Goal: Task Accomplishment & Management: Manage account settings

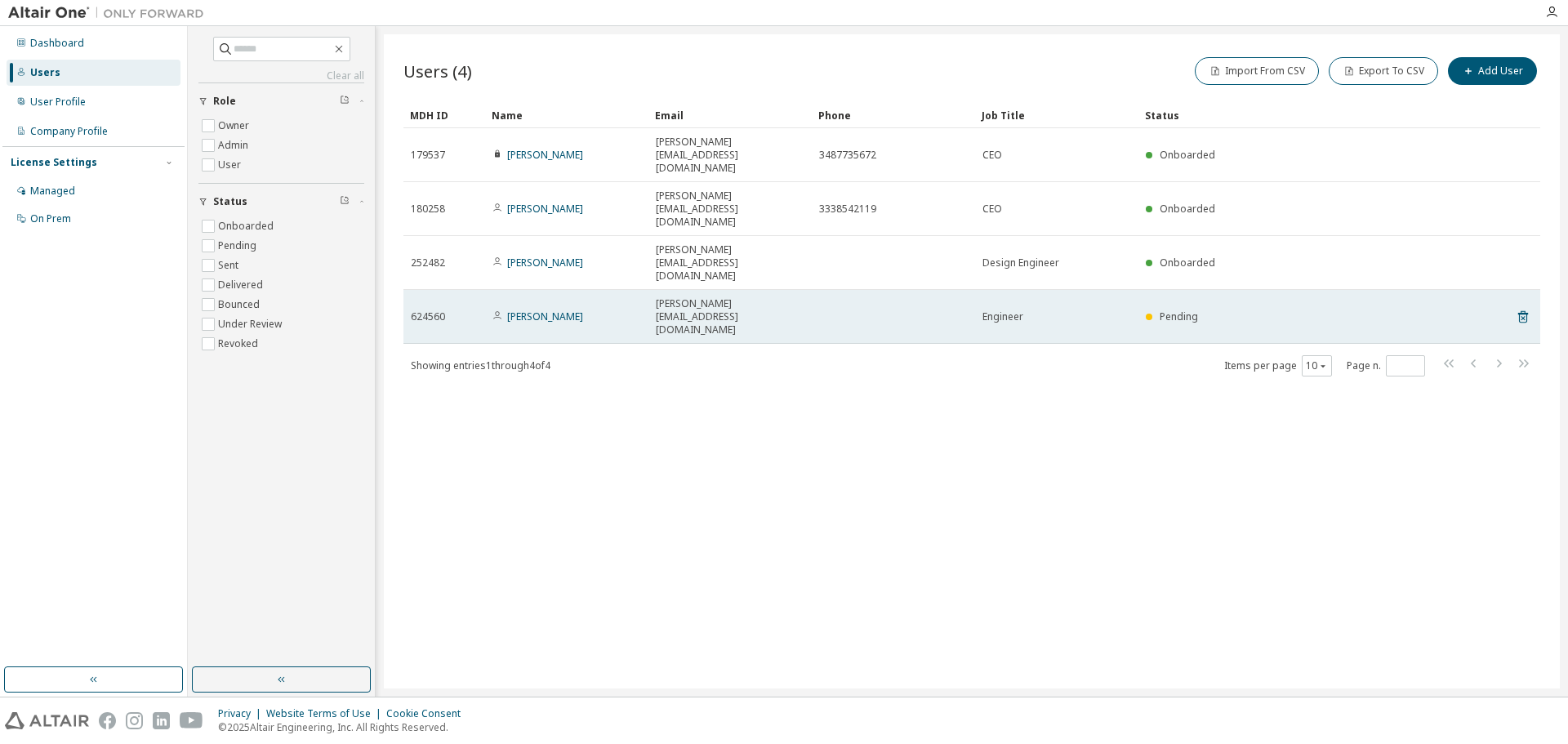
click at [1182, 309] on span "Pending" at bounding box center [1179, 316] width 39 height 14
click at [750, 297] on span "francesco.filomena@gregariocycling.com" at bounding box center [730, 316] width 149 height 39
click at [800, 297] on span "francesco.filomena@gregariocycling.com" at bounding box center [730, 316] width 149 height 39
click at [801, 297] on span "francesco.filomena@gregariocycling.com" at bounding box center [730, 316] width 149 height 39
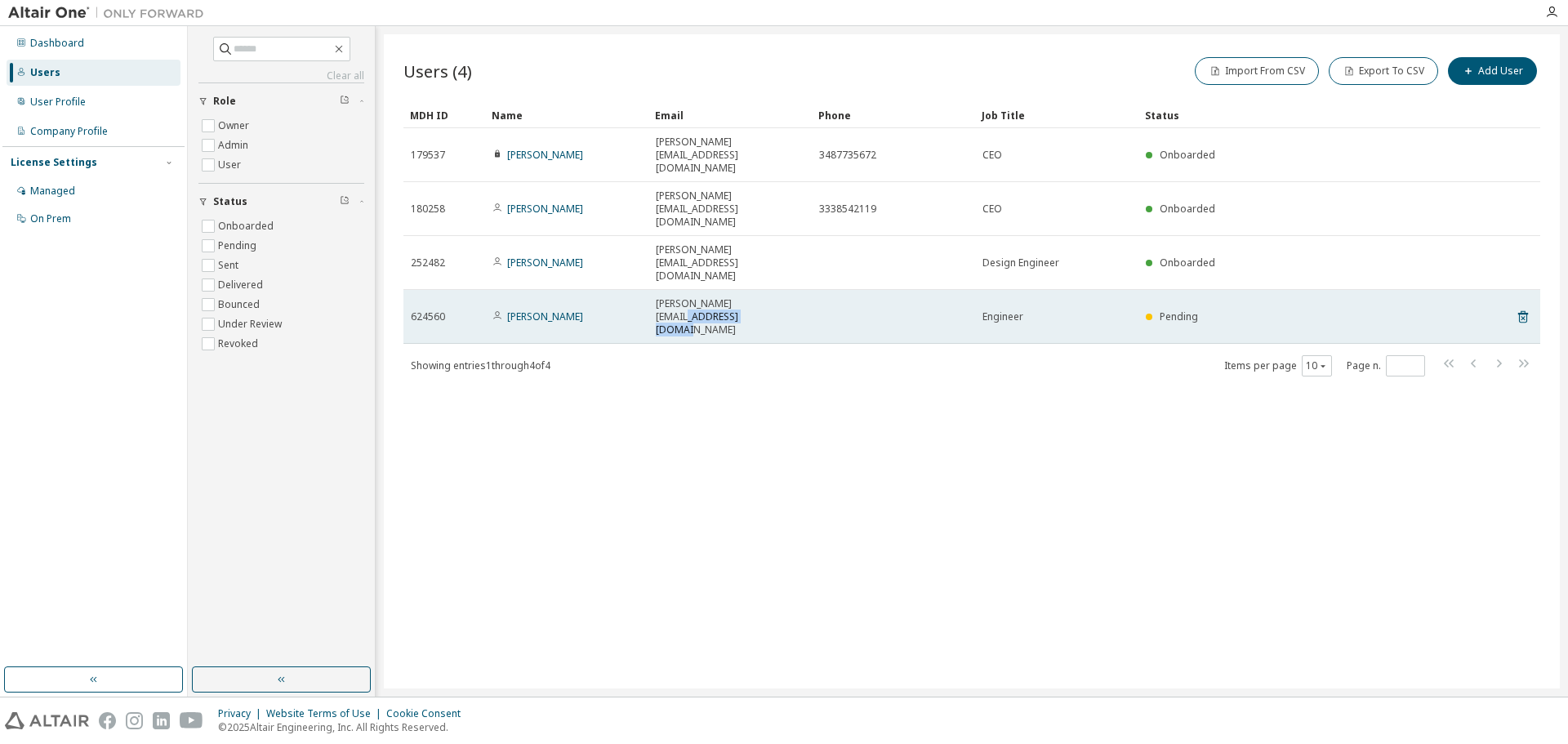
click at [801, 297] on span "francesco.filomena@gregariocycling.com" at bounding box center [730, 316] width 149 height 39
click at [564, 309] on link "Francesco Filomena" at bounding box center [545, 316] width 76 height 14
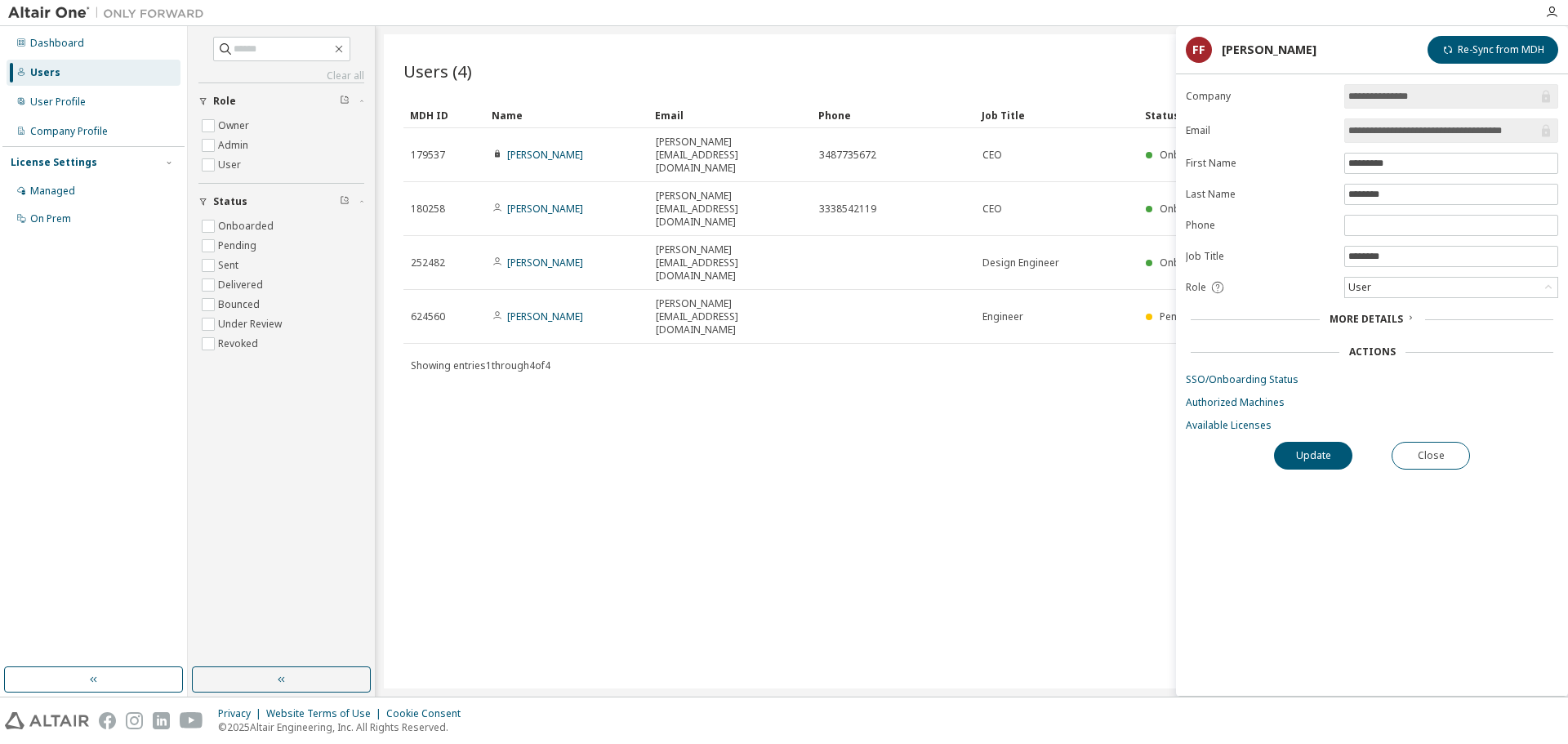
click at [1368, 320] on span "More Details" at bounding box center [1366, 319] width 73 height 14
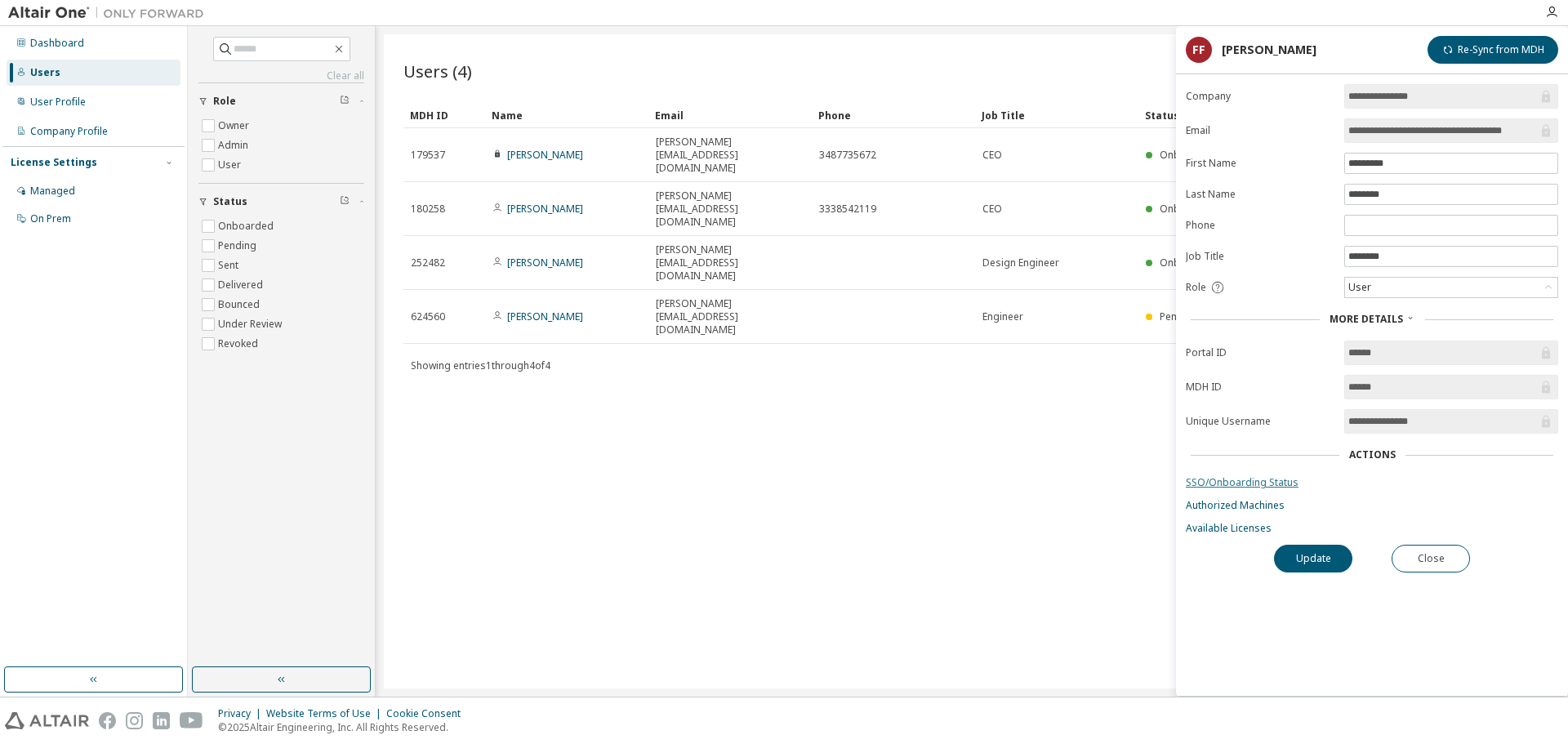
click at [1256, 477] on link "SSO/Onboarding Status" at bounding box center [1372, 482] width 372 height 13
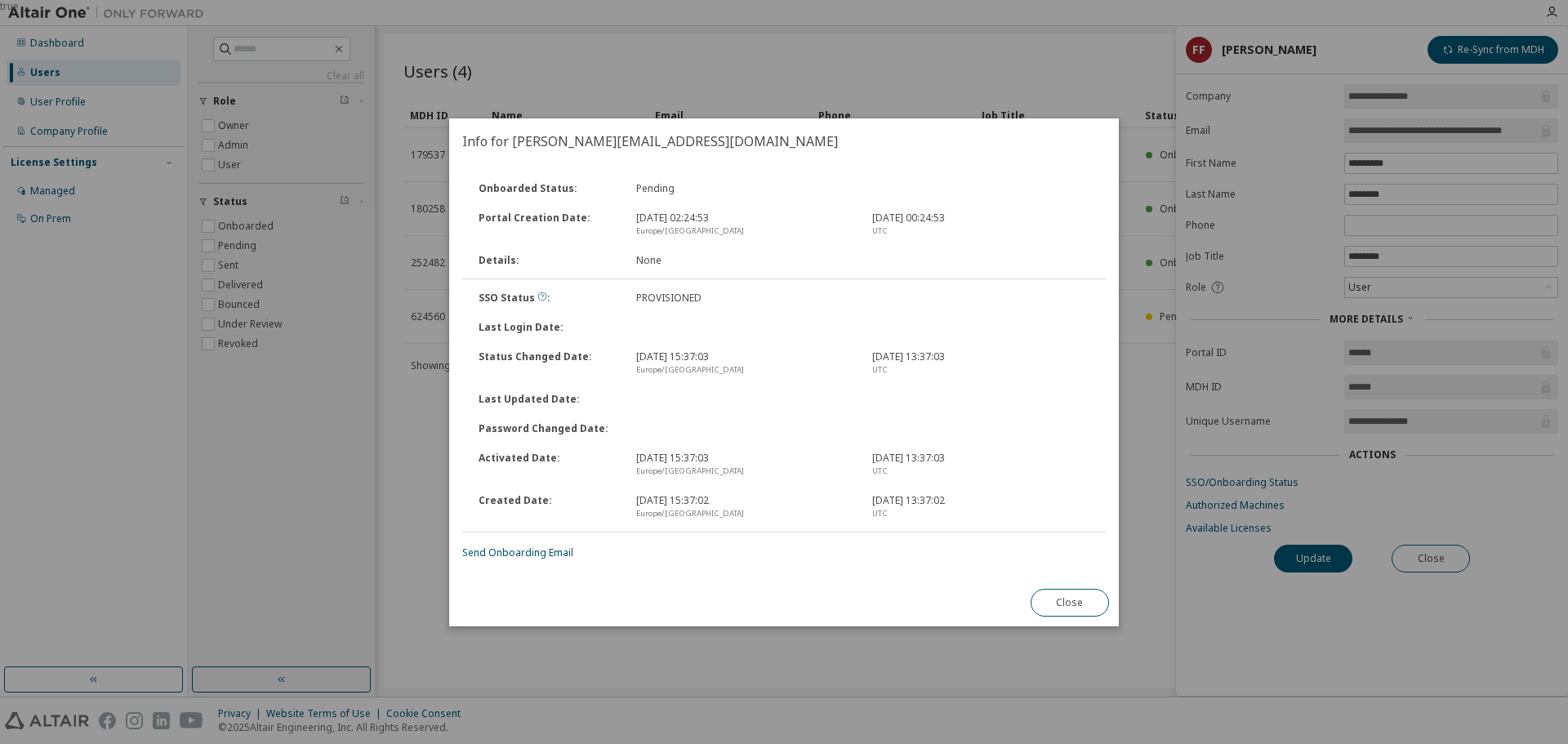
click at [537, 296] on icon at bounding box center [541, 296] width 10 height 10
click at [526, 553] on link "Send Onboarding Email" at bounding box center [518, 553] width 111 height 14
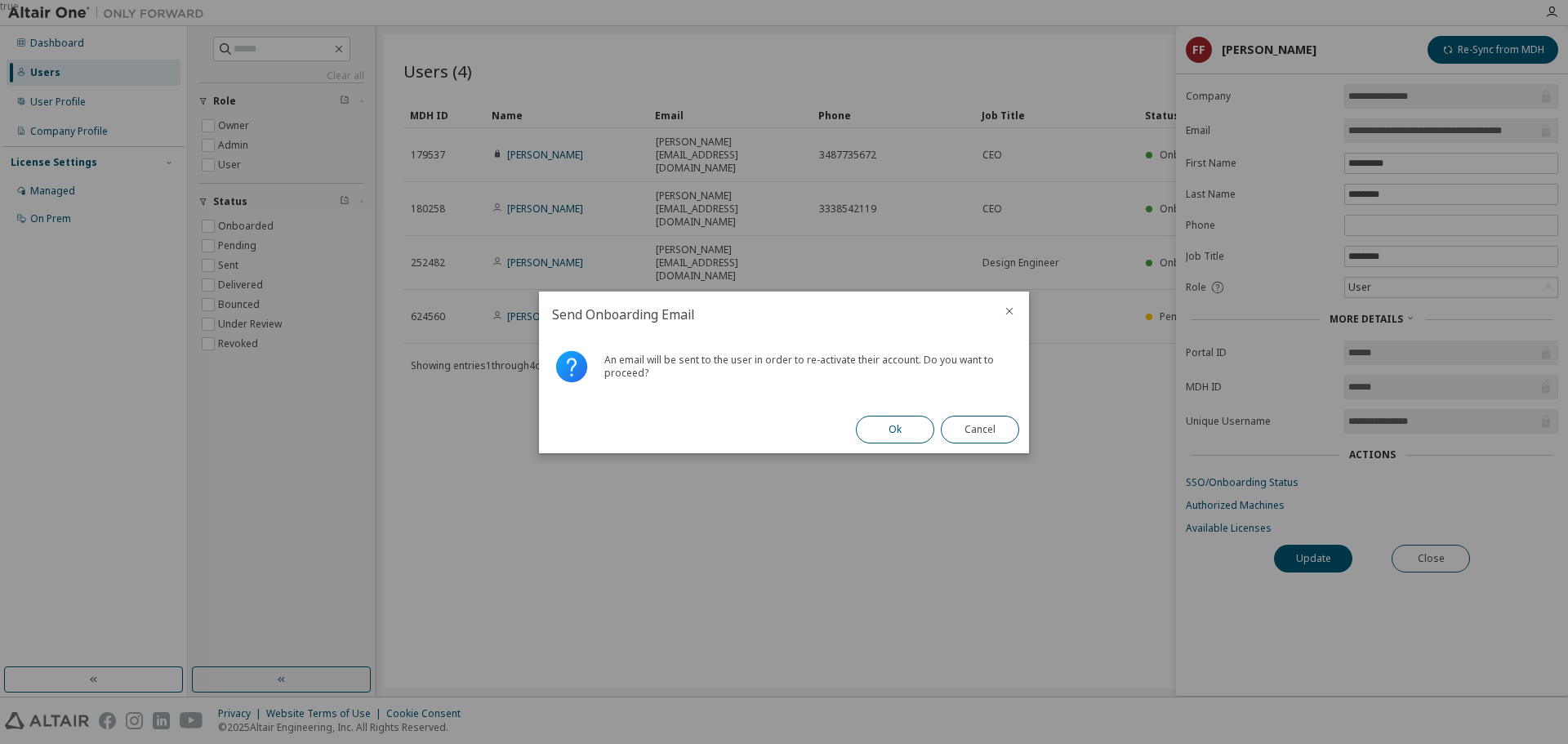
click at [905, 427] on button "Ok" at bounding box center [895, 428] width 78 height 27
click at [976, 428] on button "Close" at bounding box center [980, 428] width 78 height 27
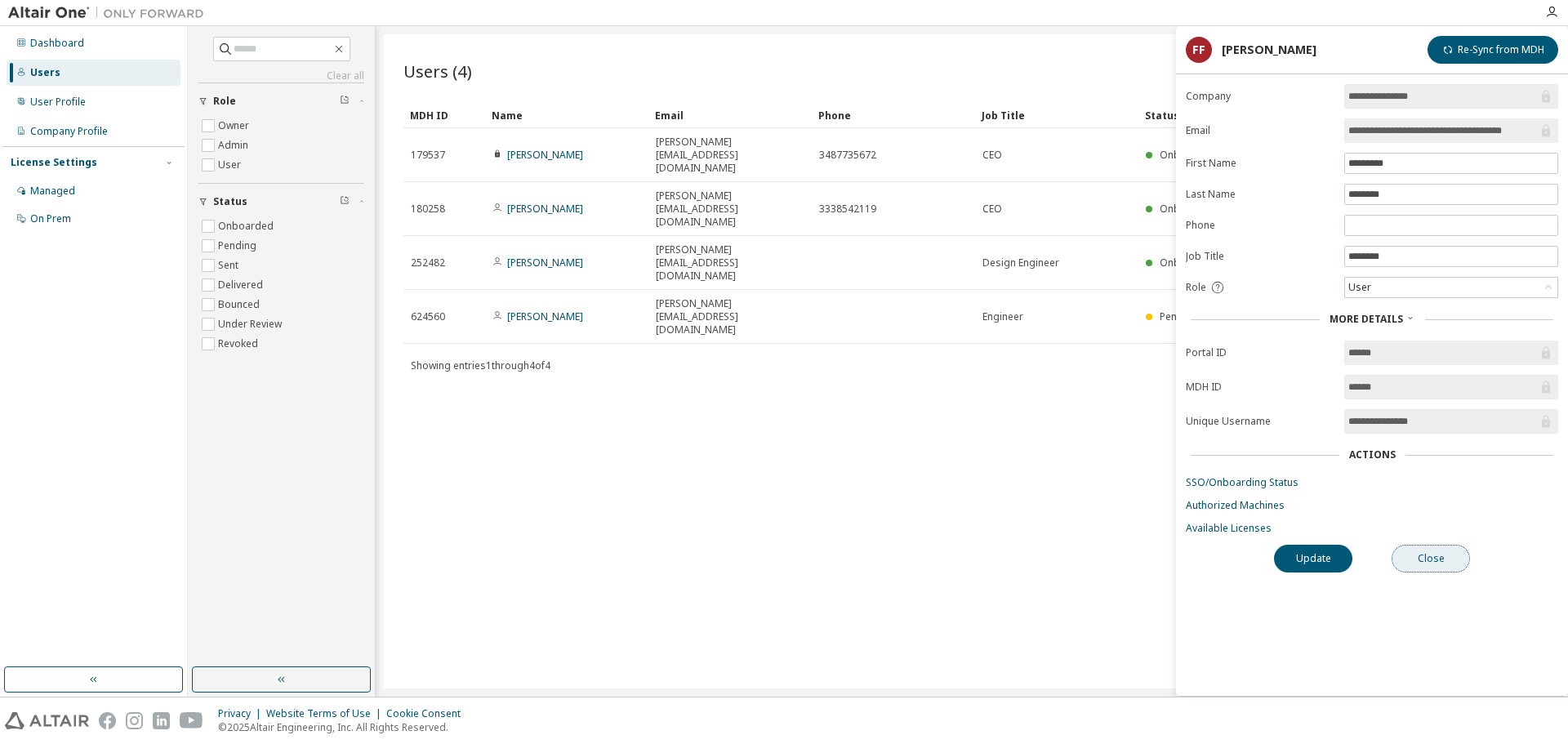
click at [1420, 560] on button "Close" at bounding box center [1430, 558] width 78 height 27
